Goal: Task Accomplishment & Management: Manage account settings

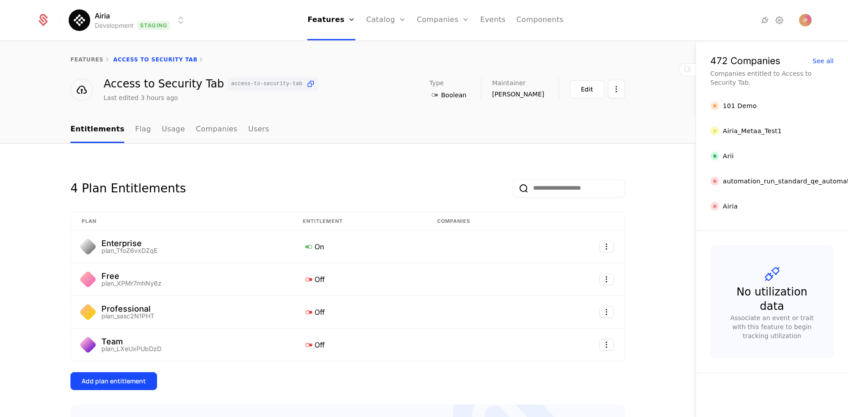
scroll to position [21, 0]
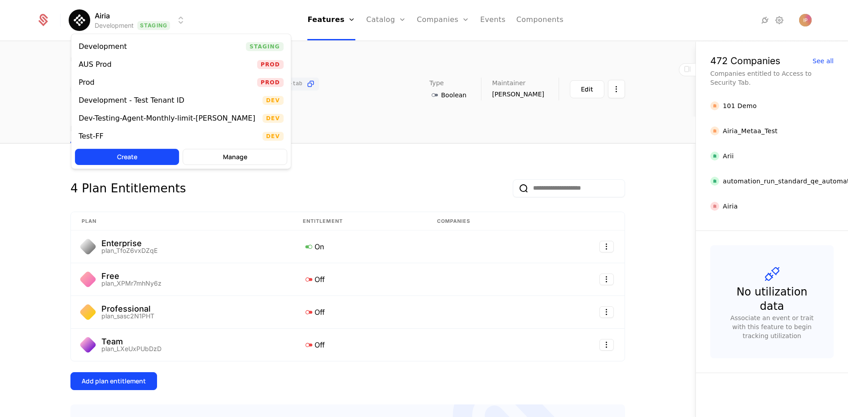
click at [173, 16] on html "Airia Development Staging Features Features Flags Catalog Plans Add Ons Credits…" at bounding box center [424, 208] width 848 height 417
click at [161, 79] on div "Prod Prod" at bounding box center [180, 83] width 219 height 18
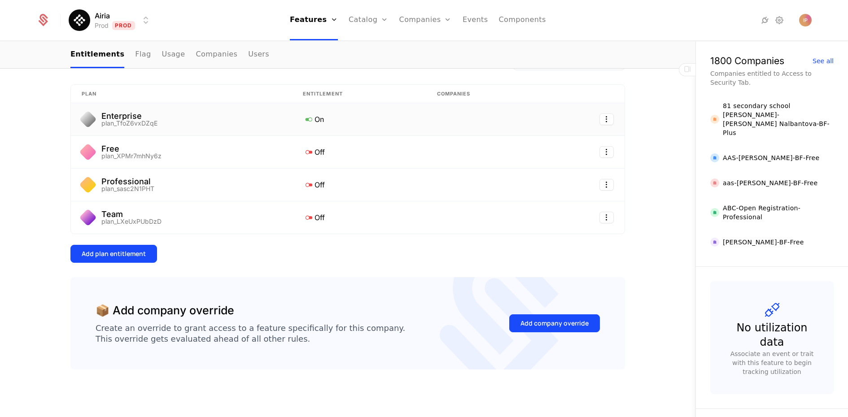
scroll to position [28, 0]
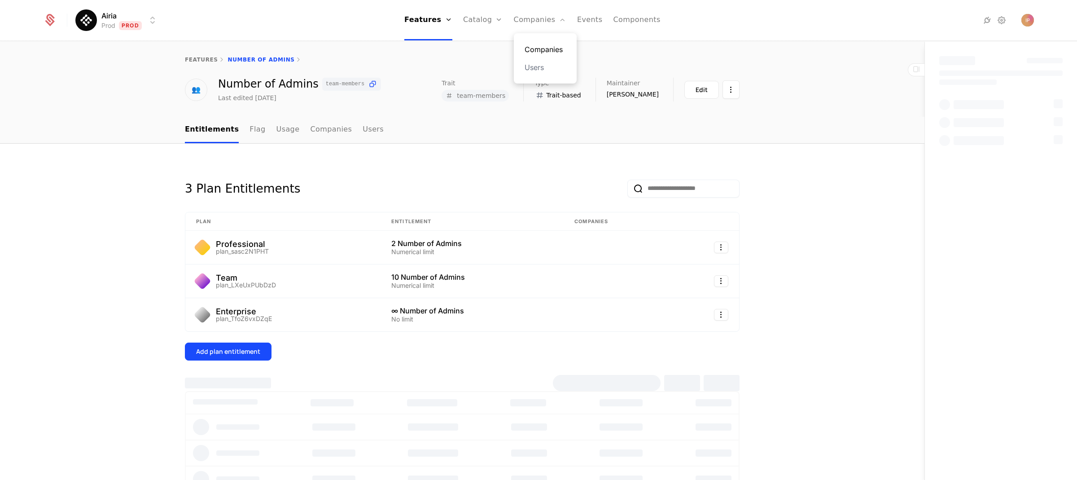
click at [537, 44] on link "Companies" at bounding box center [544, 49] width 41 height 11
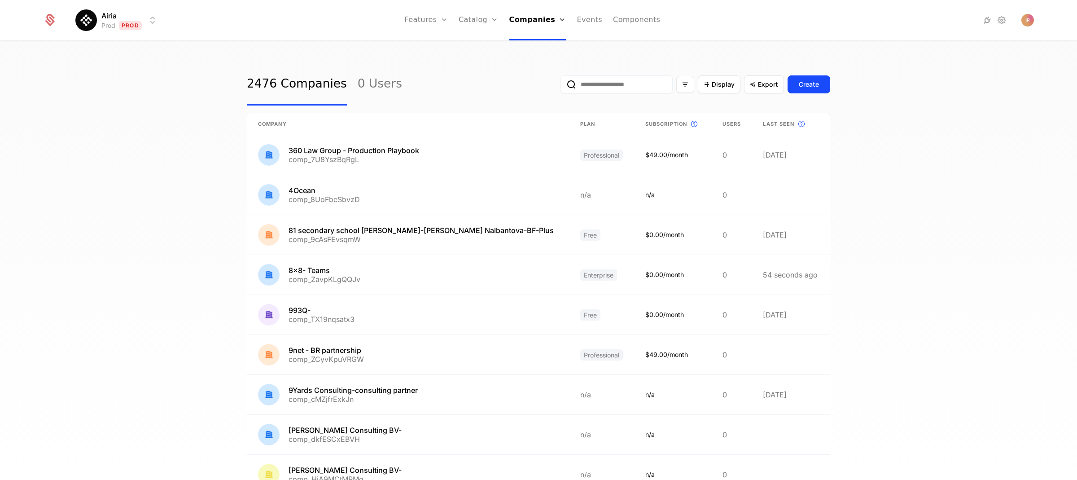
click at [602, 86] on input "email" at bounding box center [616, 84] width 112 height 18
paste input "**********"
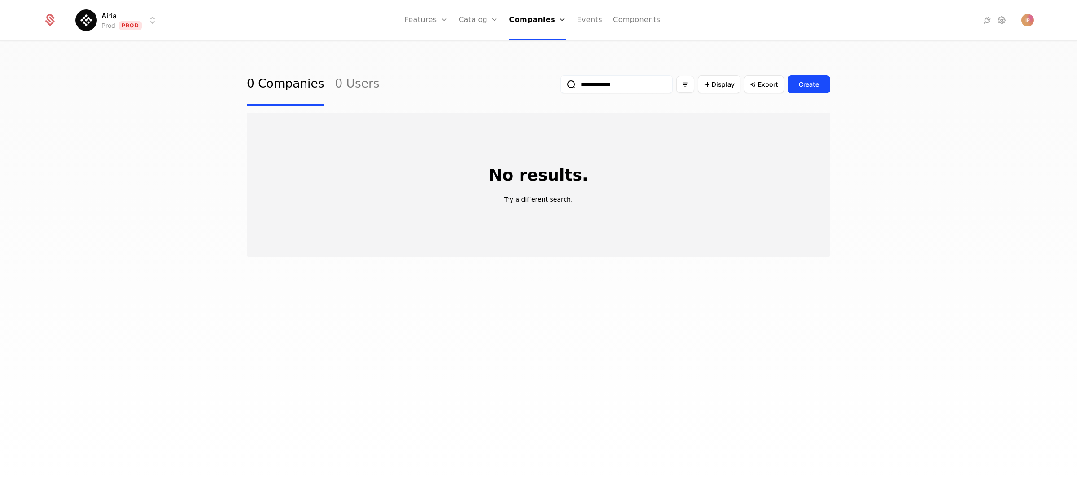
type input "**********"
click at [140, 23] on html "**********" at bounding box center [538, 240] width 1077 height 480
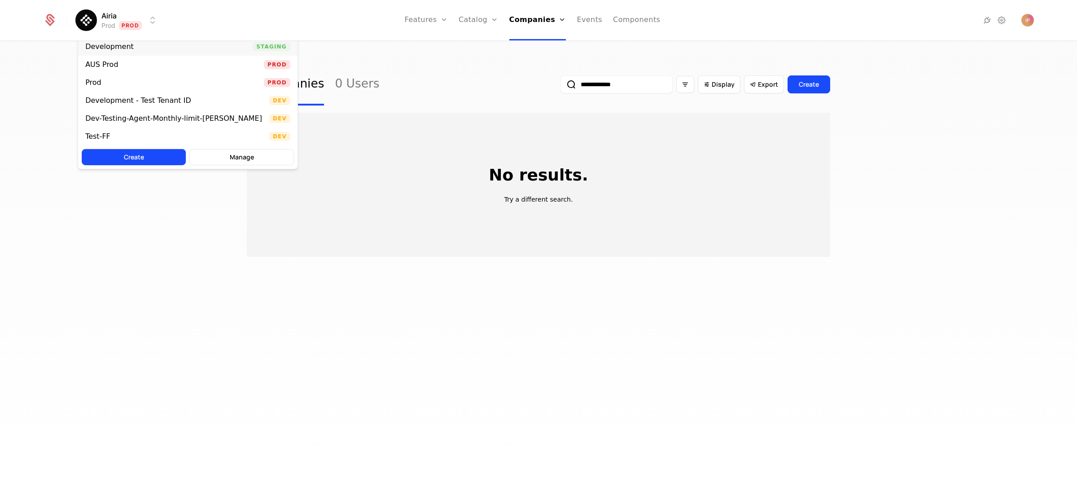
click at [171, 42] on div "Development Staging" at bounding box center [187, 47] width 219 height 18
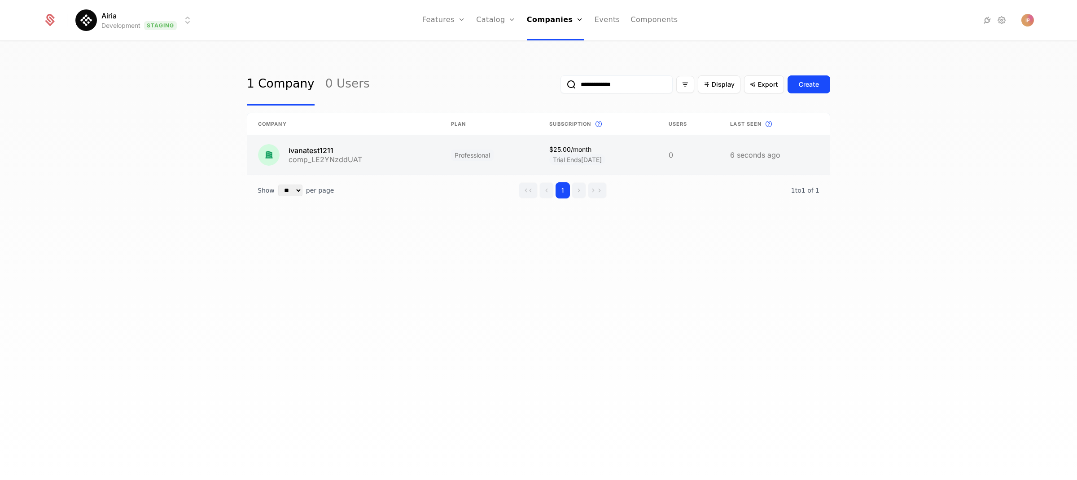
click at [376, 160] on link at bounding box center [343, 154] width 193 height 39
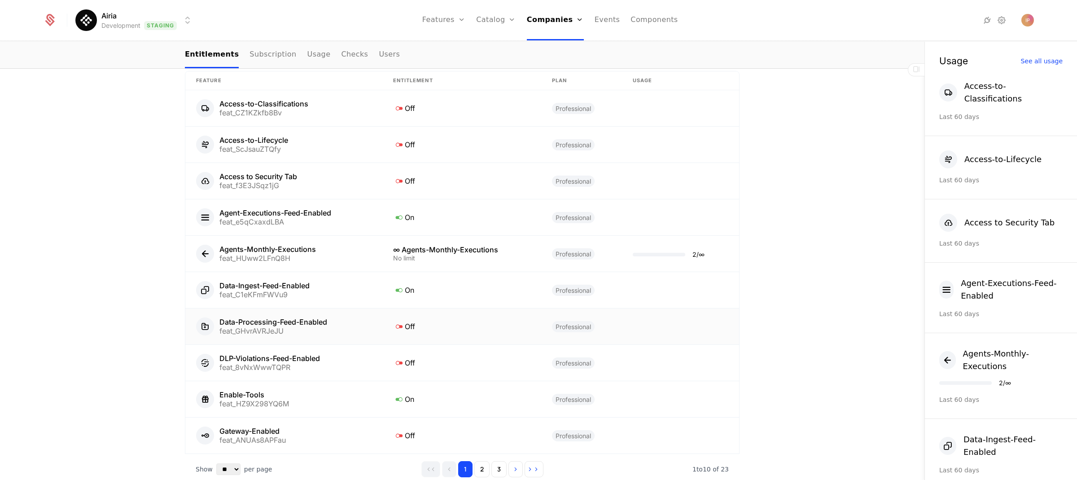
scroll to position [519, 0]
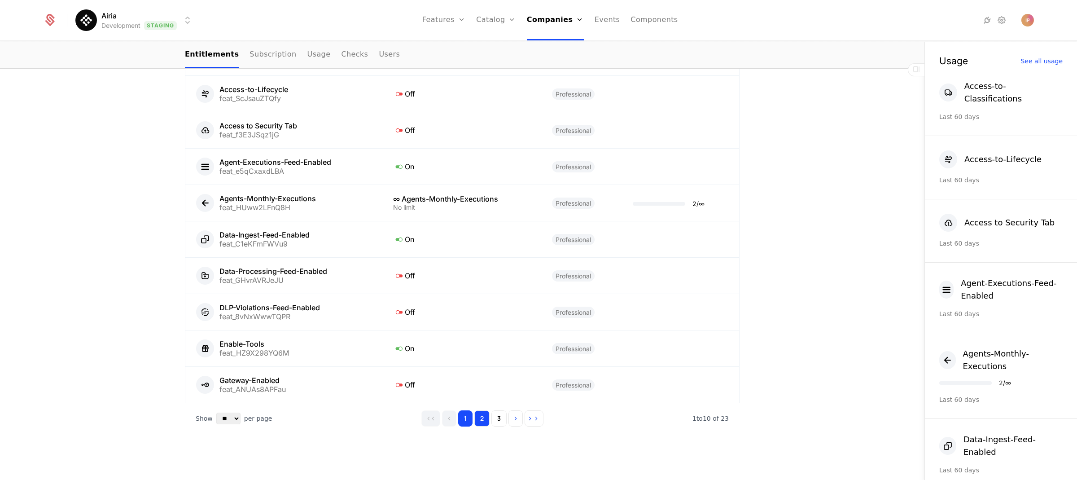
click at [481, 413] on button "2" at bounding box center [481, 418] width 15 height 16
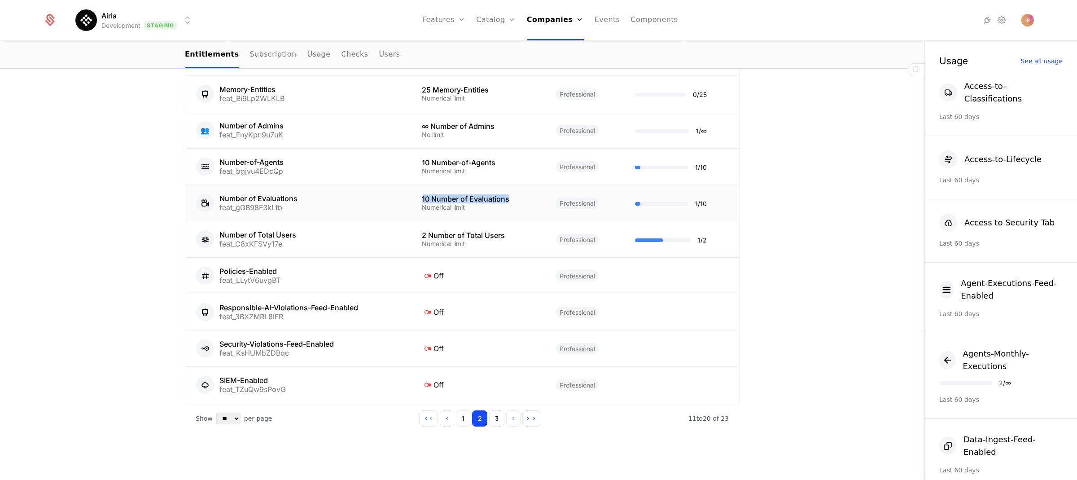
drag, startPoint x: 418, startPoint y: 196, endPoint x: 518, endPoint y: 196, distance: 100.0
click at [518, 196] on div "10 Number of Evaluations" at bounding box center [478, 198] width 113 height 7
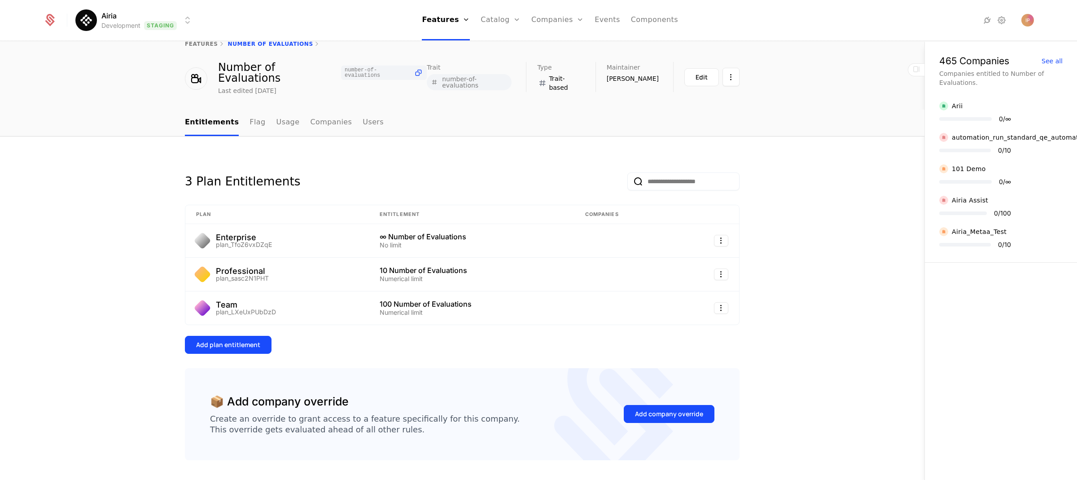
scroll to position [36, 0]
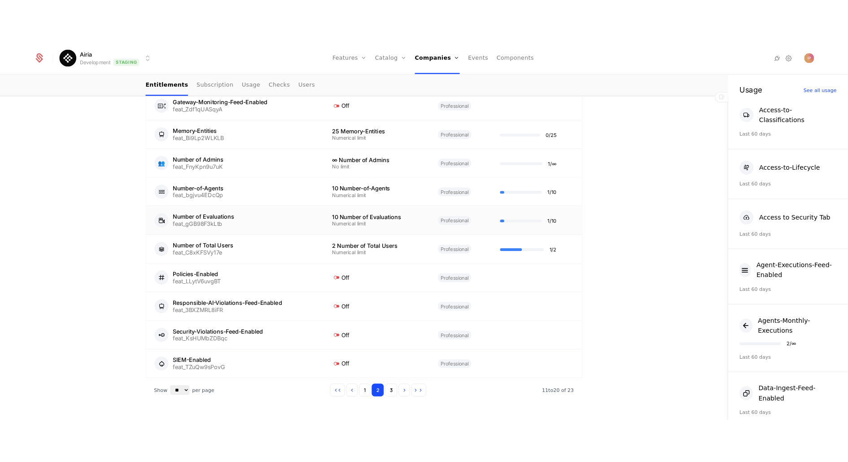
scroll to position [497, 0]
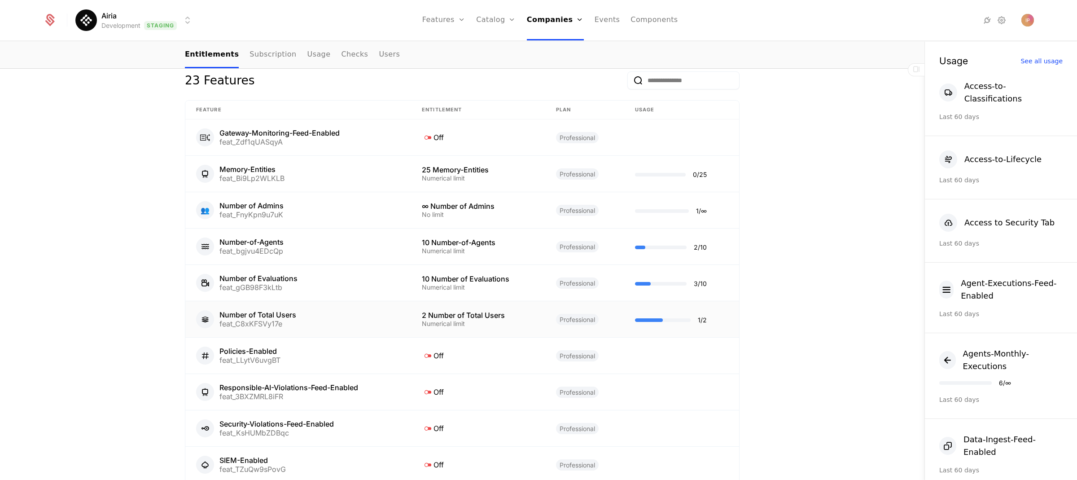
scroll to position [460, 0]
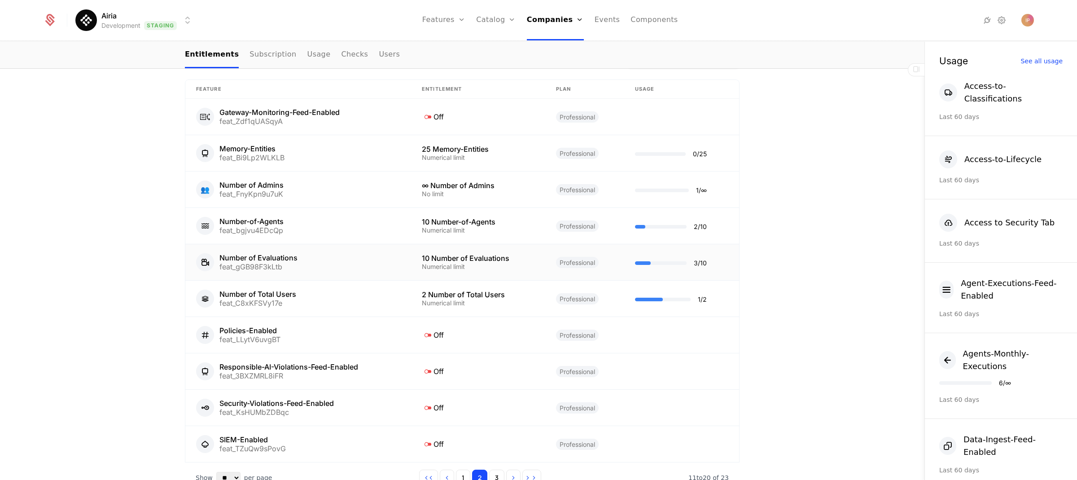
click at [353, 259] on div "Number of Evaluations feat_gGB98F3kLtb" at bounding box center [298, 262] width 204 height 18
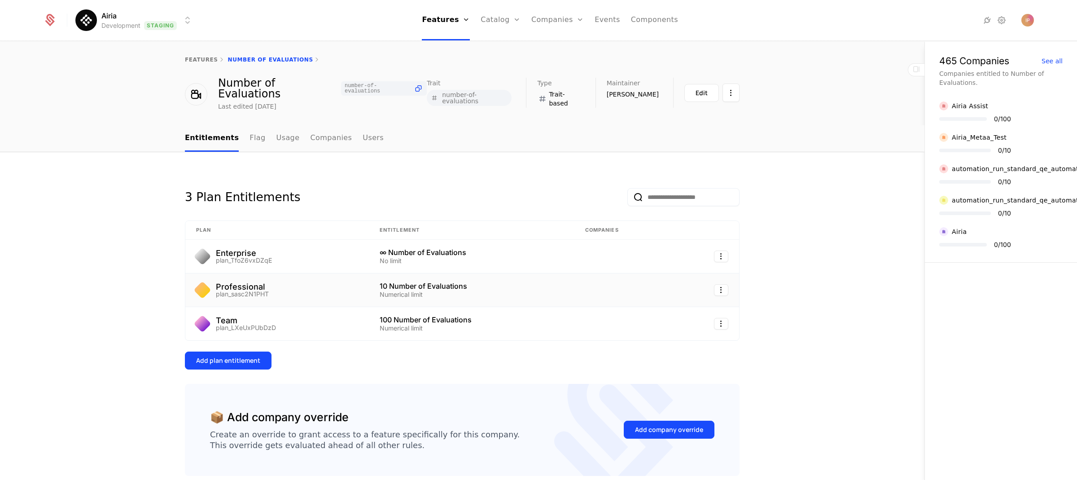
click at [454, 291] on div "Numerical limit" at bounding box center [472, 294] width 184 height 6
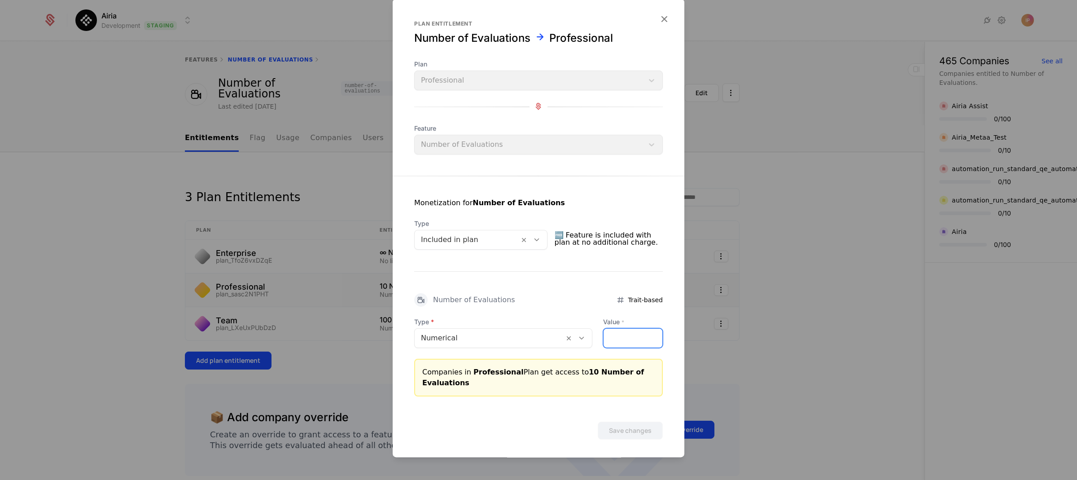
drag, startPoint x: 612, startPoint y: 337, endPoint x: 587, endPoint y: 335, distance: 25.2
click at [587, 335] on div "Type Numerical Value * **" at bounding box center [538, 332] width 249 height 31
type input "*"
click at [616, 433] on button "Save changes" at bounding box center [630, 430] width 65 height 18
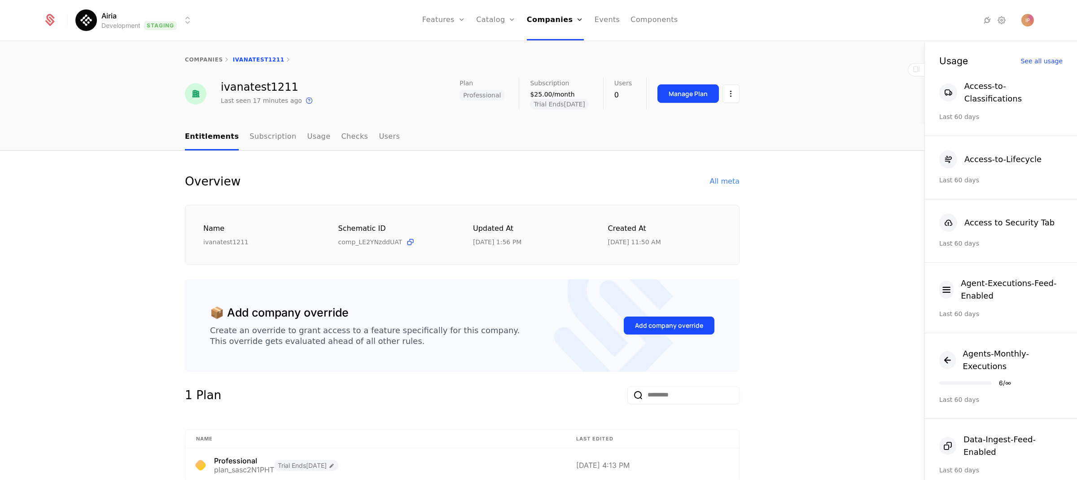
click at [170, 23] on html "Airia Development Staging Features Features Flags Catalog Plans Add Ons Credits…" at bounding box center [538, 240] width 1077 height 480
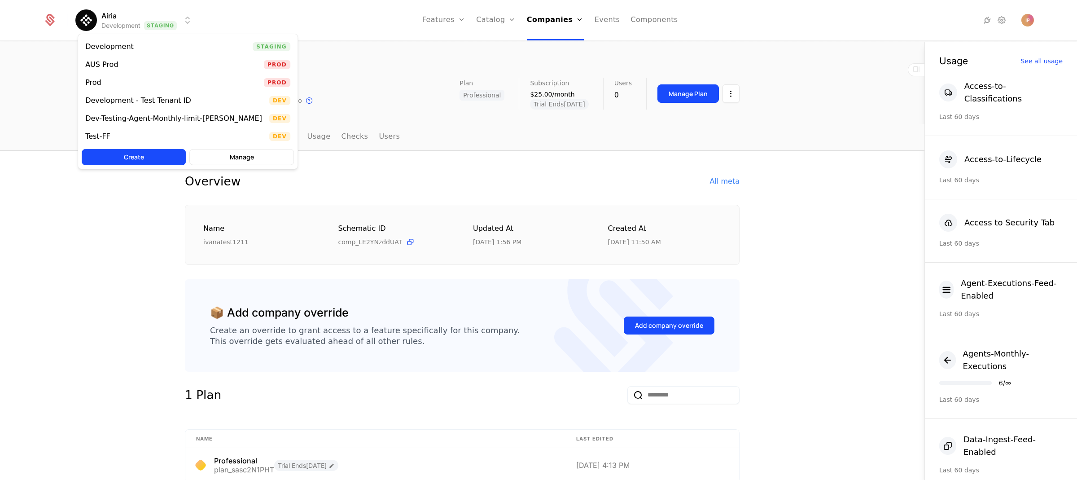
click at [170, 23] on html "Airia Development Staging Features Features Flags Catalog Plans Add Ons Credits…" at bounding box center [538, 240] width 1077 height 480
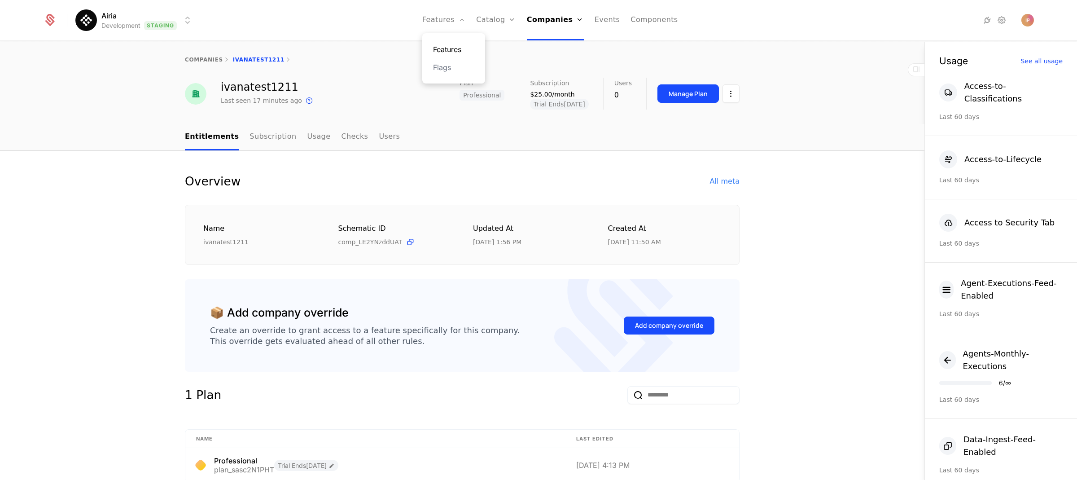
click at [448, 45] on link "Features" at bounding box center [453, 49] width 41 height 11
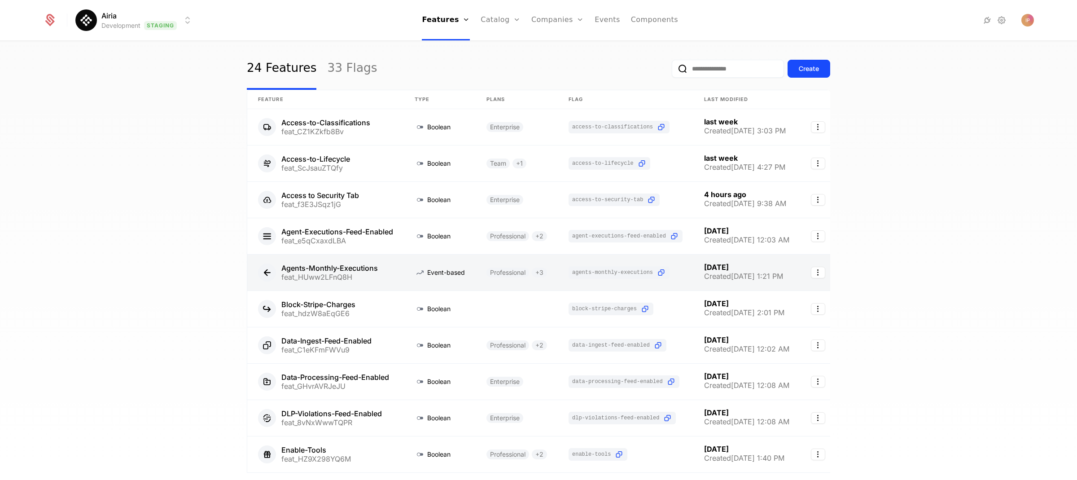
scroll to position [16, 0]
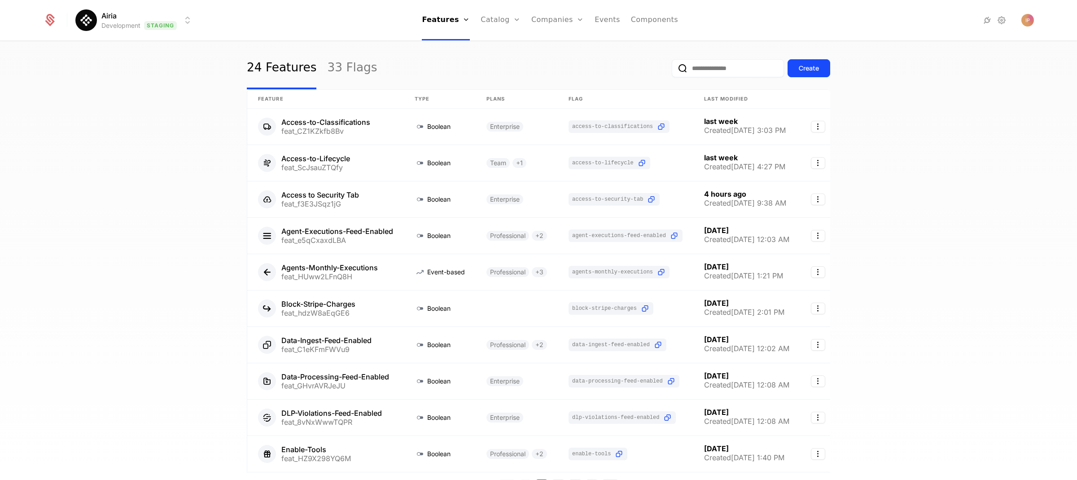
click at [717, 72] on input "email" at bounding box center [728, 68] width 112 height 18
click at [732, 55] on div "Create" at bounding box center [751, 68] width 158 height 42
click at [719, 74] on input "email" at bounding box center [728, 68] width 112 height 18
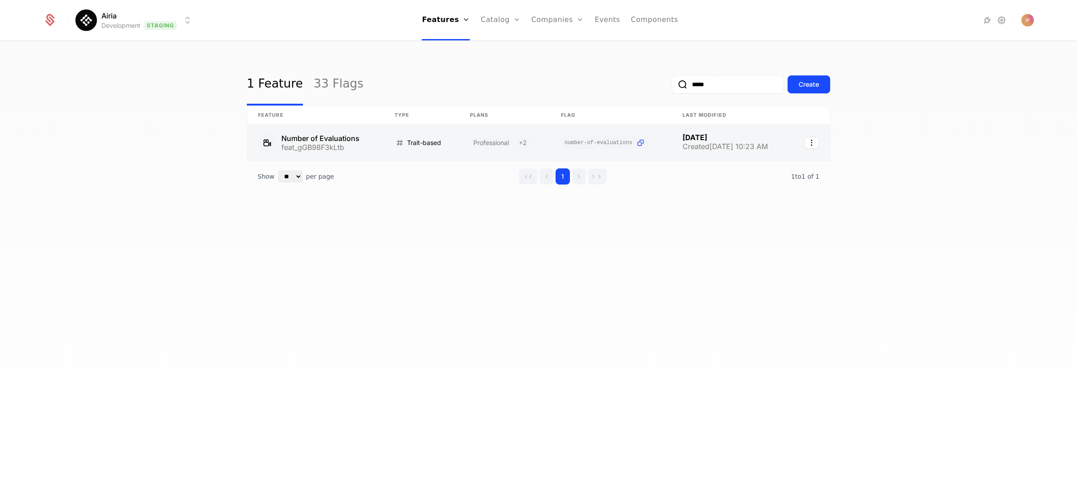
type input "*****"
click at [366, 142] on link at bounding box center [315, 143] width 136 height 36
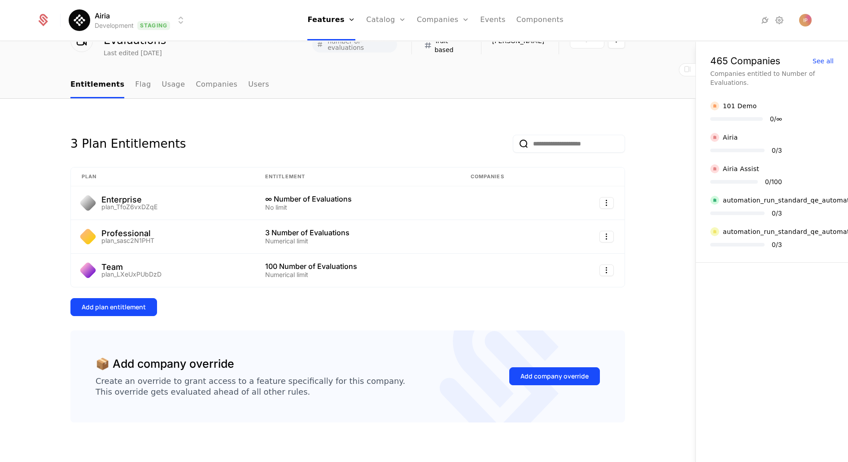
scroll to position [54, 0]
click at [543, 371] on div "Add company override" at bounding box center [554, 375] width 68 height 9
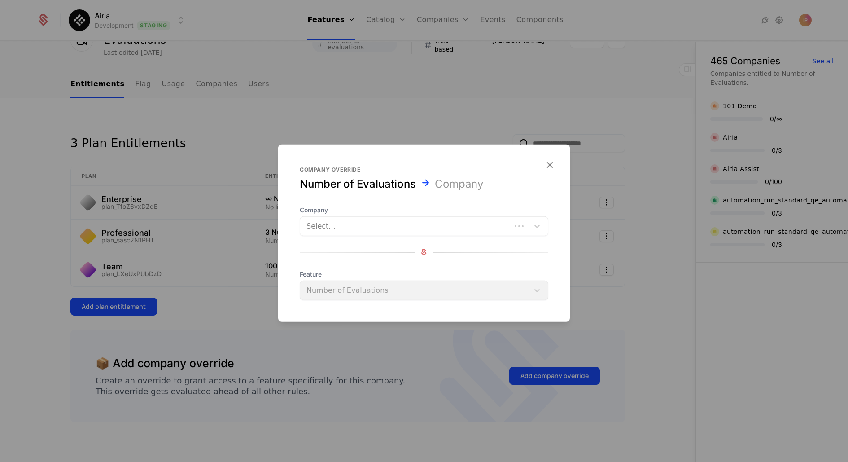
click at [408, 222] on div at bounding box center [405, 225] width 198 height 13
click at [548, 166] on icon "button" at bounding box center [550, 164] width 12 height 12
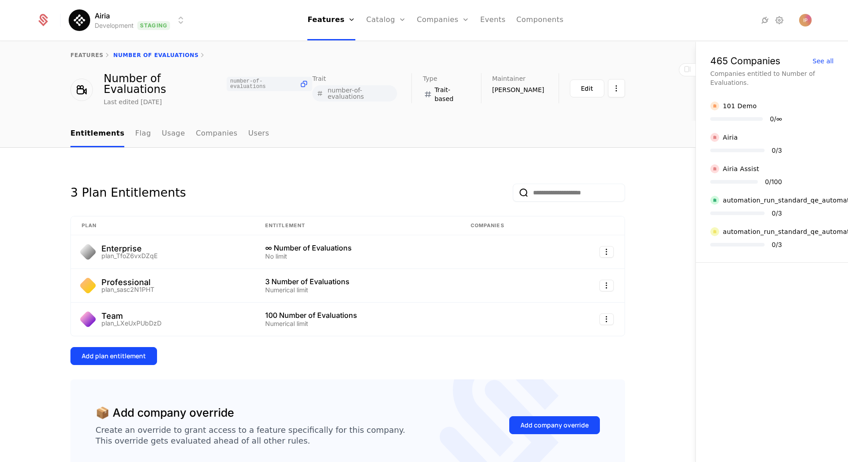
scroll to position [0, 0]
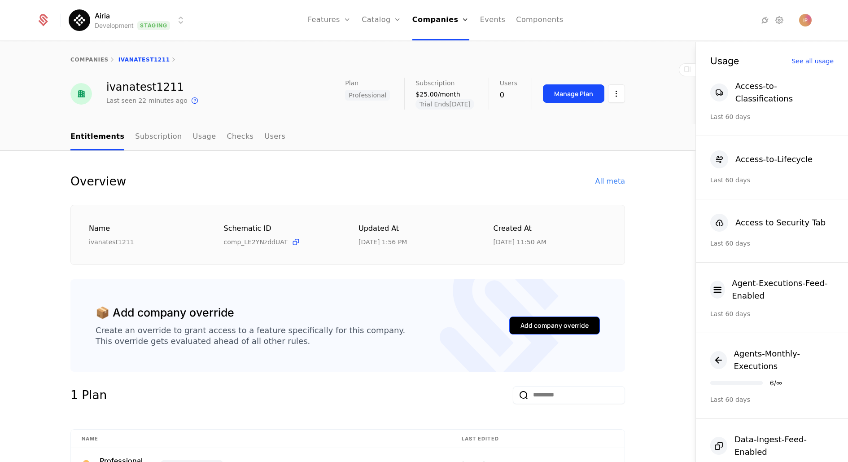
click at [560, 318] on button "Add company override" at bounding box center [554, 325] width 91 height 18
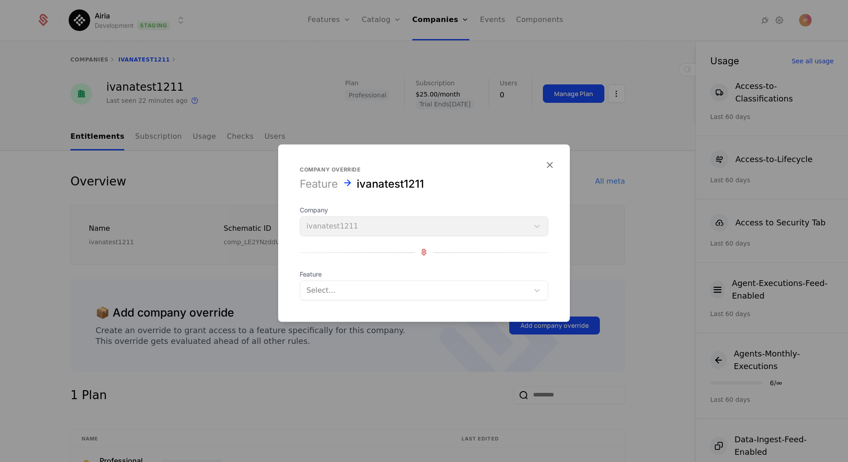
click at [378, 290] on div at bounding box center [414, 290] width 216 height 13
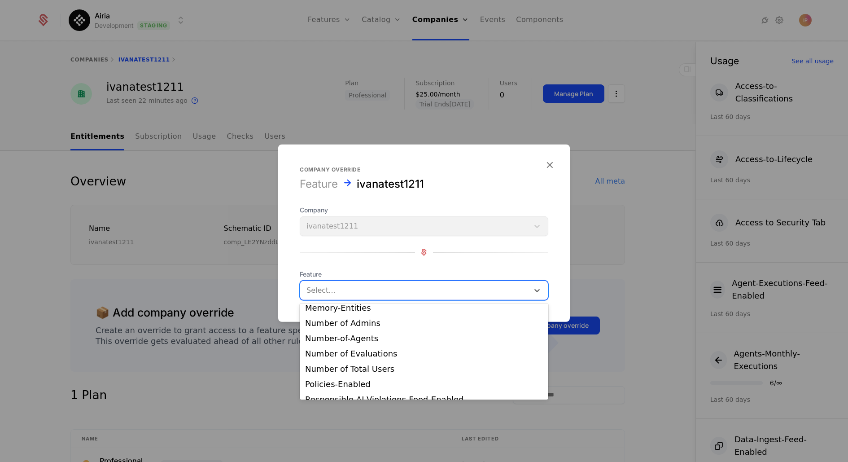
scroll to position [188, 0]
click at [414, 356] on div "Number of Evaluations" at bounding box center [424, 354] width 238 height 8
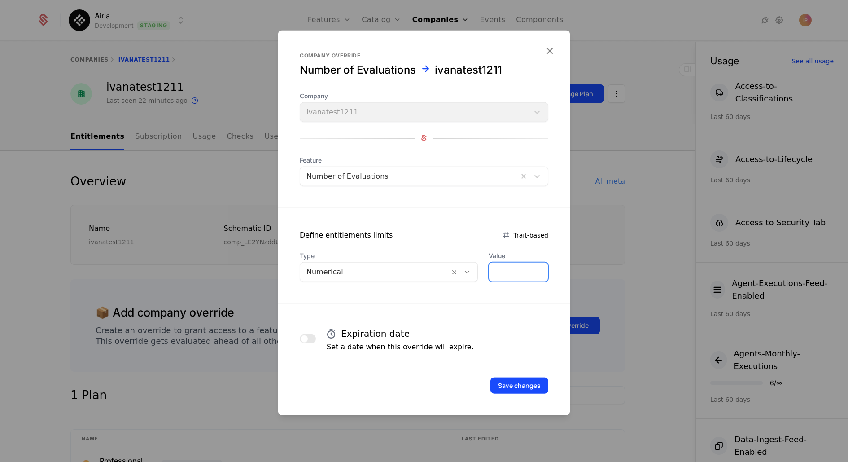
drag, startPoint x: 505, startPoint y: 266, endPoint x: 484, endPoint y: 270, distance: 20.9
click at [476, 270] on div "Type Numerical Value *" at bounding box center [424, 266] width 249 height 31
drag, startPoint x: 484, startPoint y: 270, endPoint x: 500, endPoint y: 272, distance: 15.8
click at [499, 270] on div "Type Numerical Value *" at bounding box center [424, 266] width 249 height 31
type input "*"
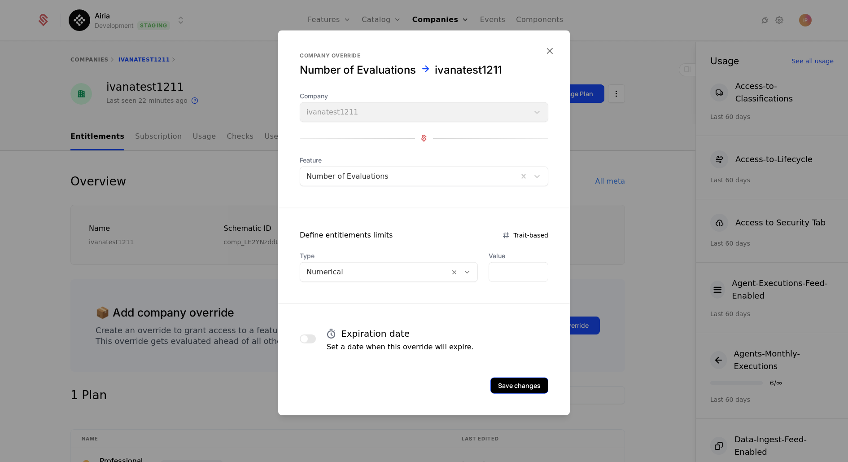
click at [507, 388] on button "Save changes" at bounding box center [519, 385] width 58 height 16
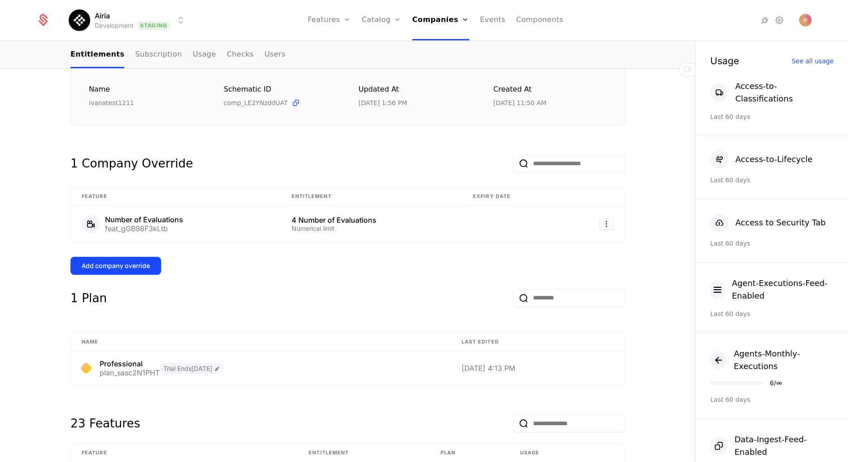
scroll to position [137, 0]
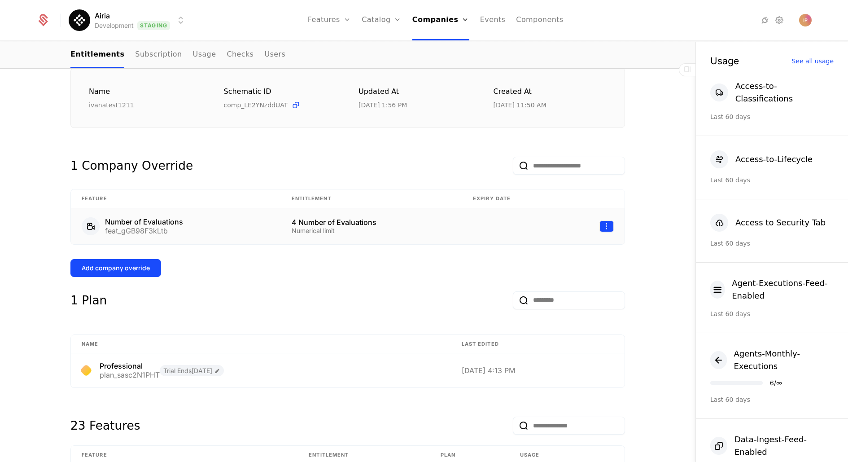
click at [605, 226] on html "Airia Development Staging Features Features Flags Catalog Plans Add Ons Credits…" at bounding box center [424, 231] width 848 height 462
click at [570, 270] on div "Edit" at bounding box center [565, 267] width 68 height 13
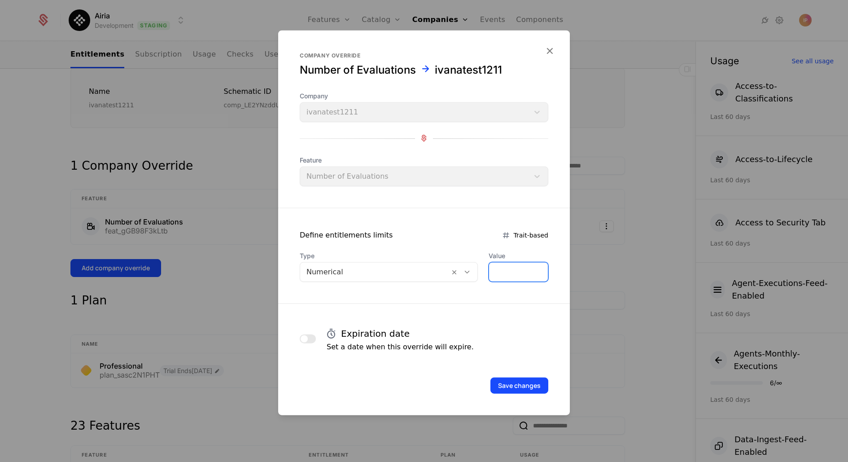
drag, startPoint x: 494, startPoint y: 270, endPoint x: 488, endPoint y: 269, distance: 7.0
click at [489, 269] on input "*" at bounding box center [518, 271] width 59 height 19
type input "*"
click at [536, 383] on button "Save changes" at bounding box center [519, 385] width 58 height 16
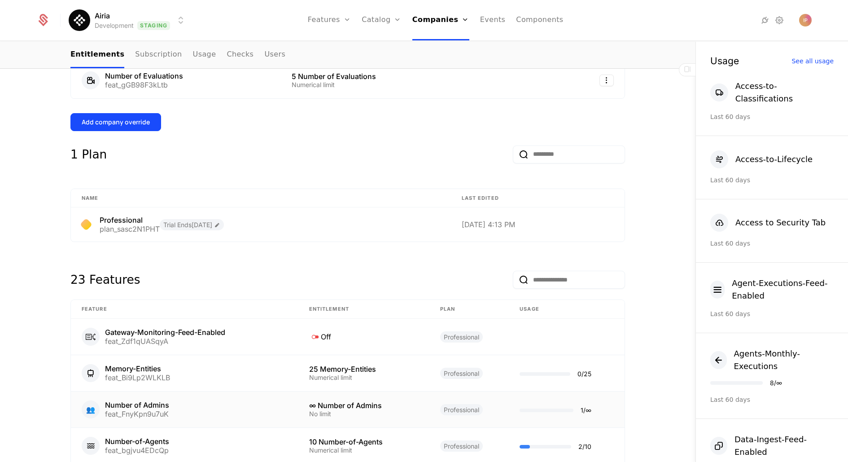
scroll to position [519, 0]
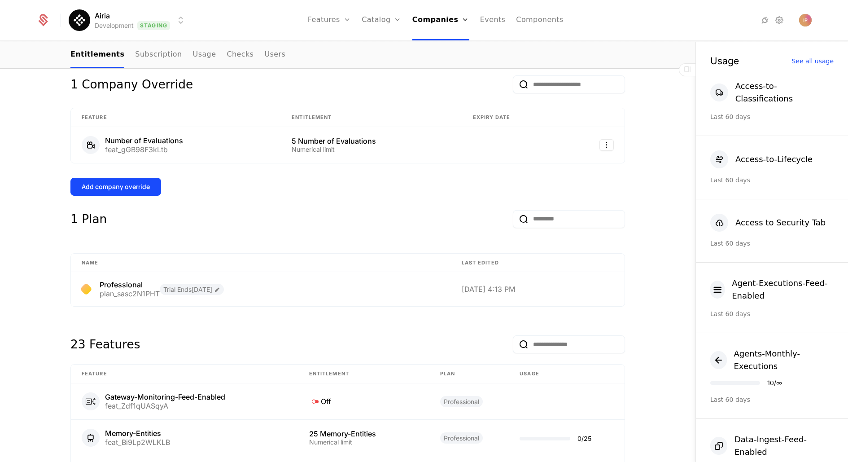
scroll to position [474, 0]
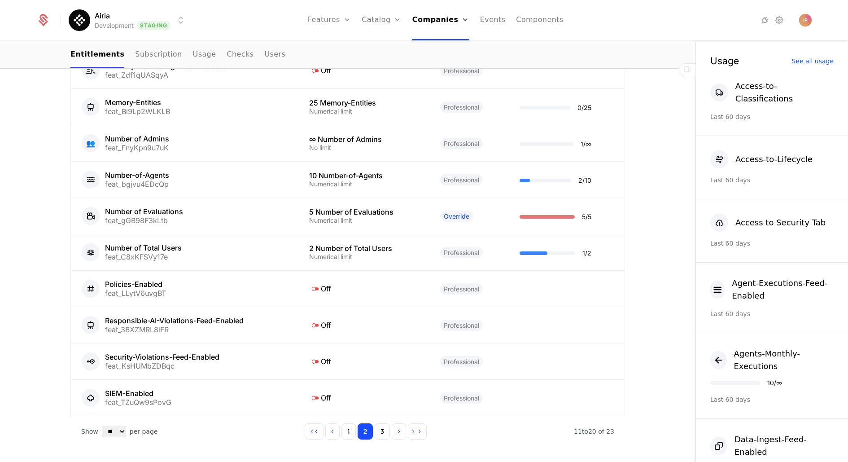
scroll to position [579, 0]
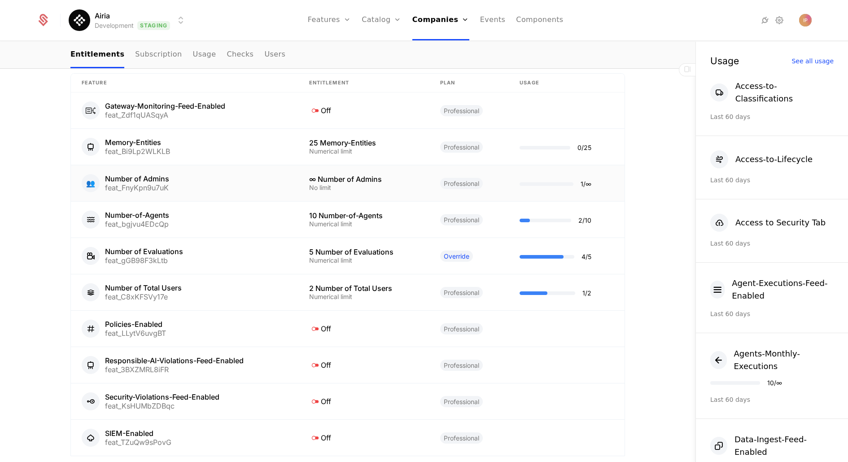
scroll to position [521, 0]
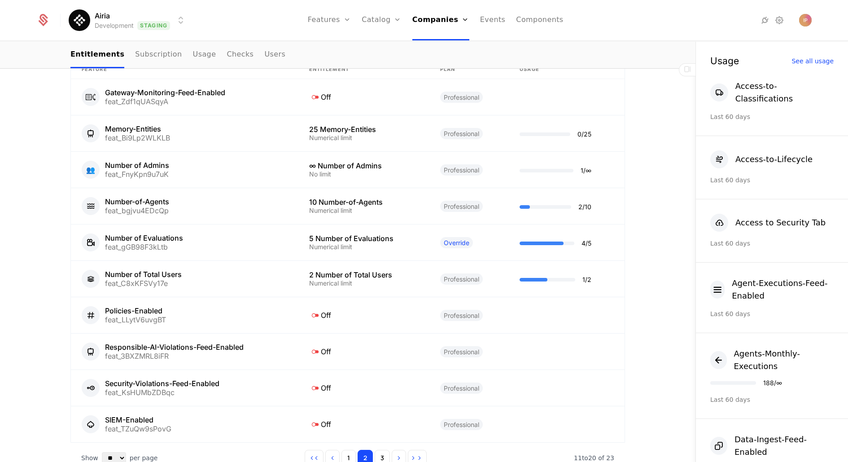
scroll to position [529, 0]
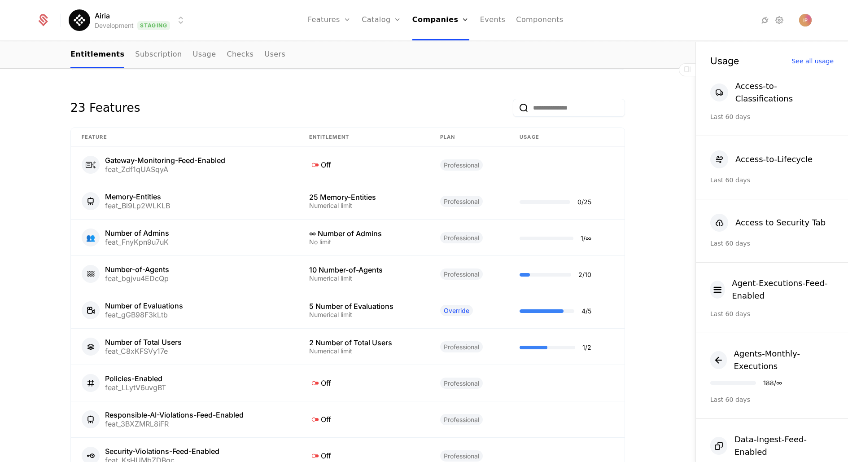
scroll to position [455, 0]
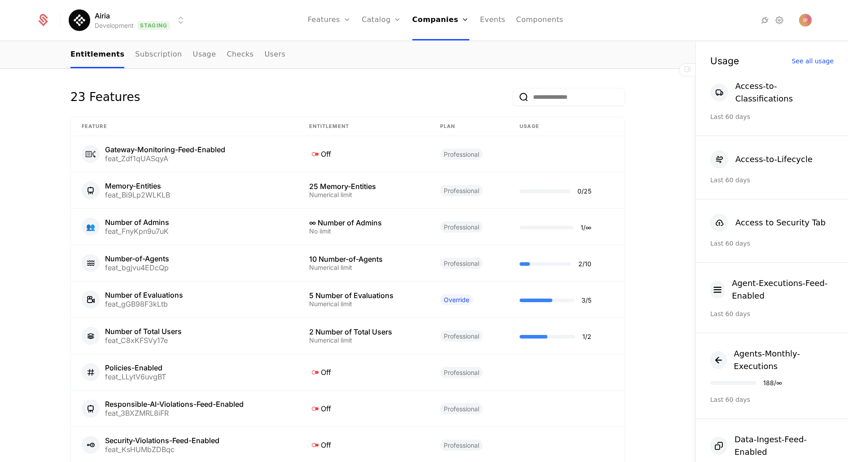
scroll to position [468, 0]
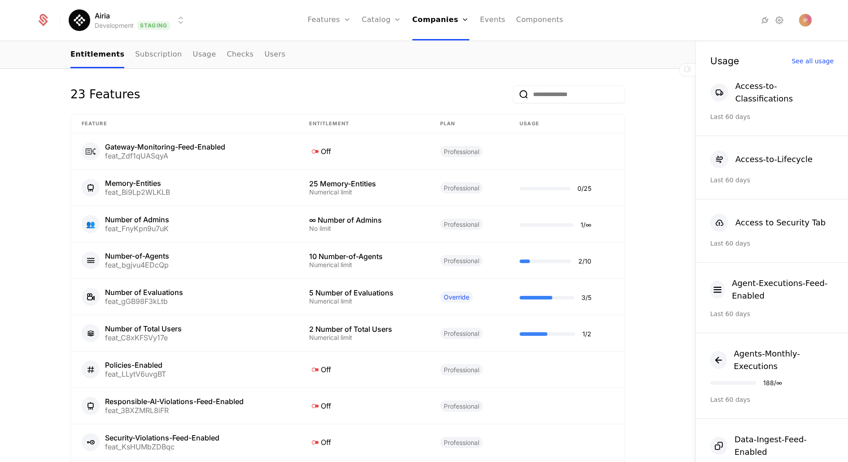
scroll to position [499, 0]
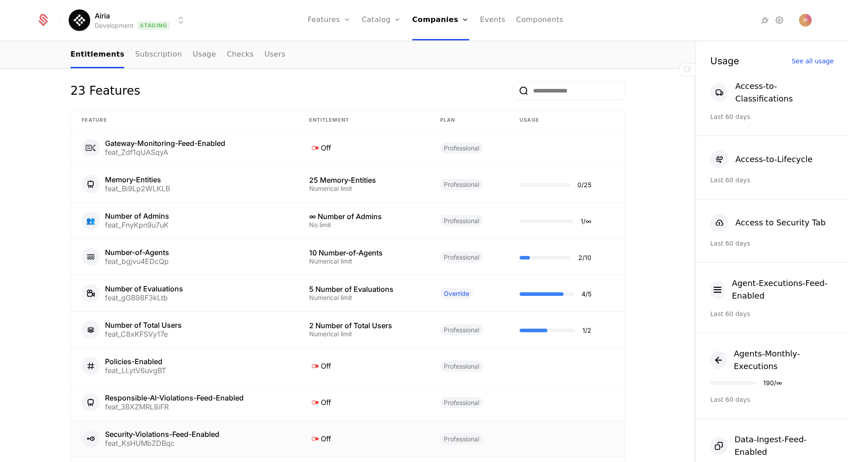
scroll to position [579, 0]
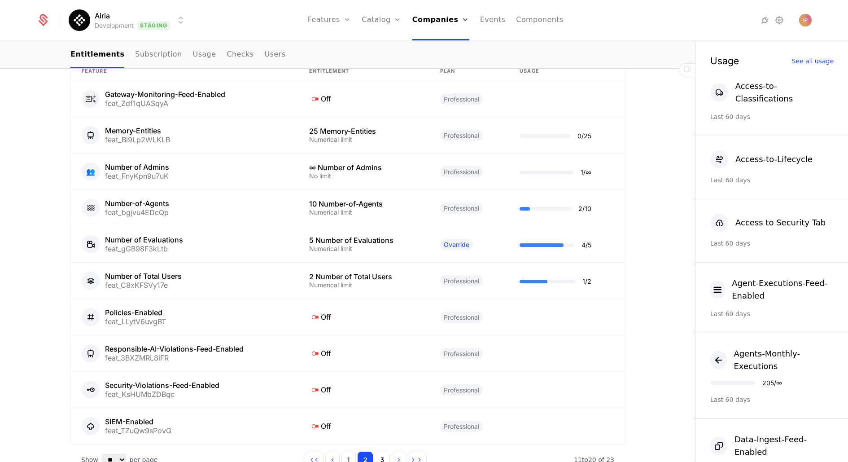
scroll to position [518, 0]
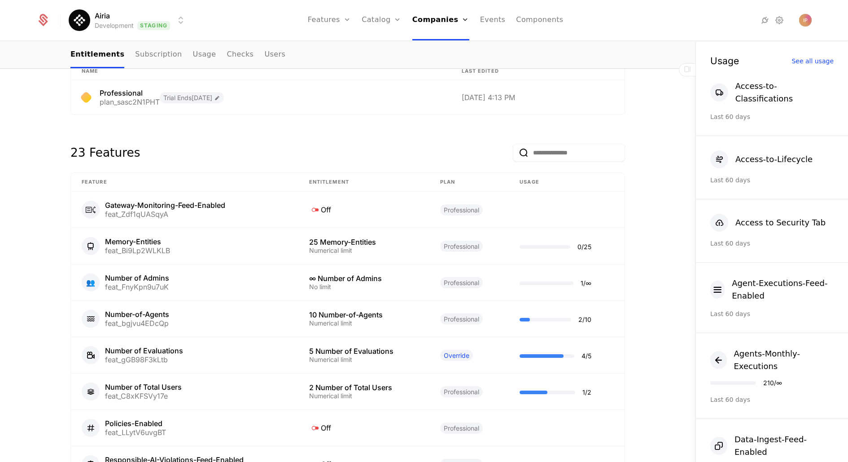
scroll to position [469, 0]
